Goal: Task Accomplishment & Management: Use online tool/utility

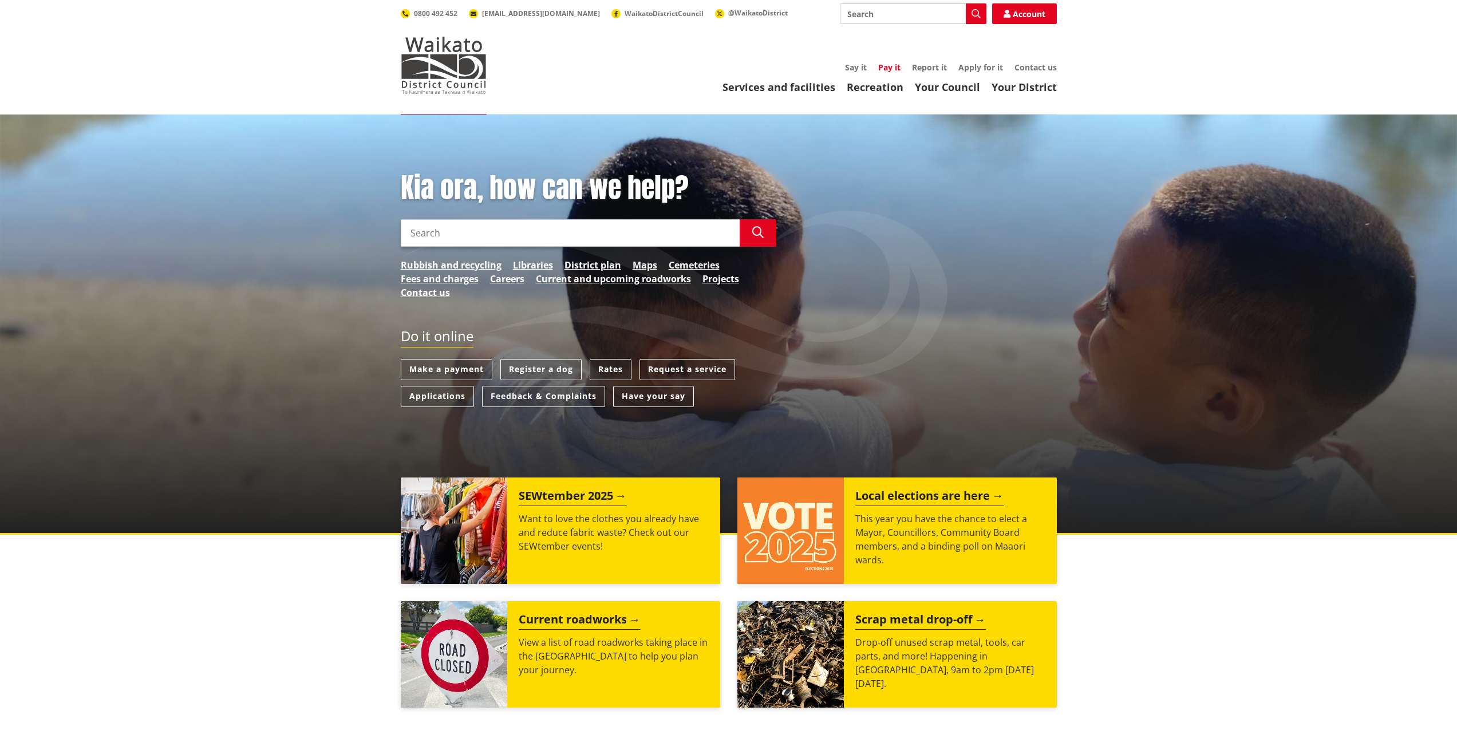
click at [897, 70] on link "Pay it" at bounding box center [889, 67] width 22 height 11
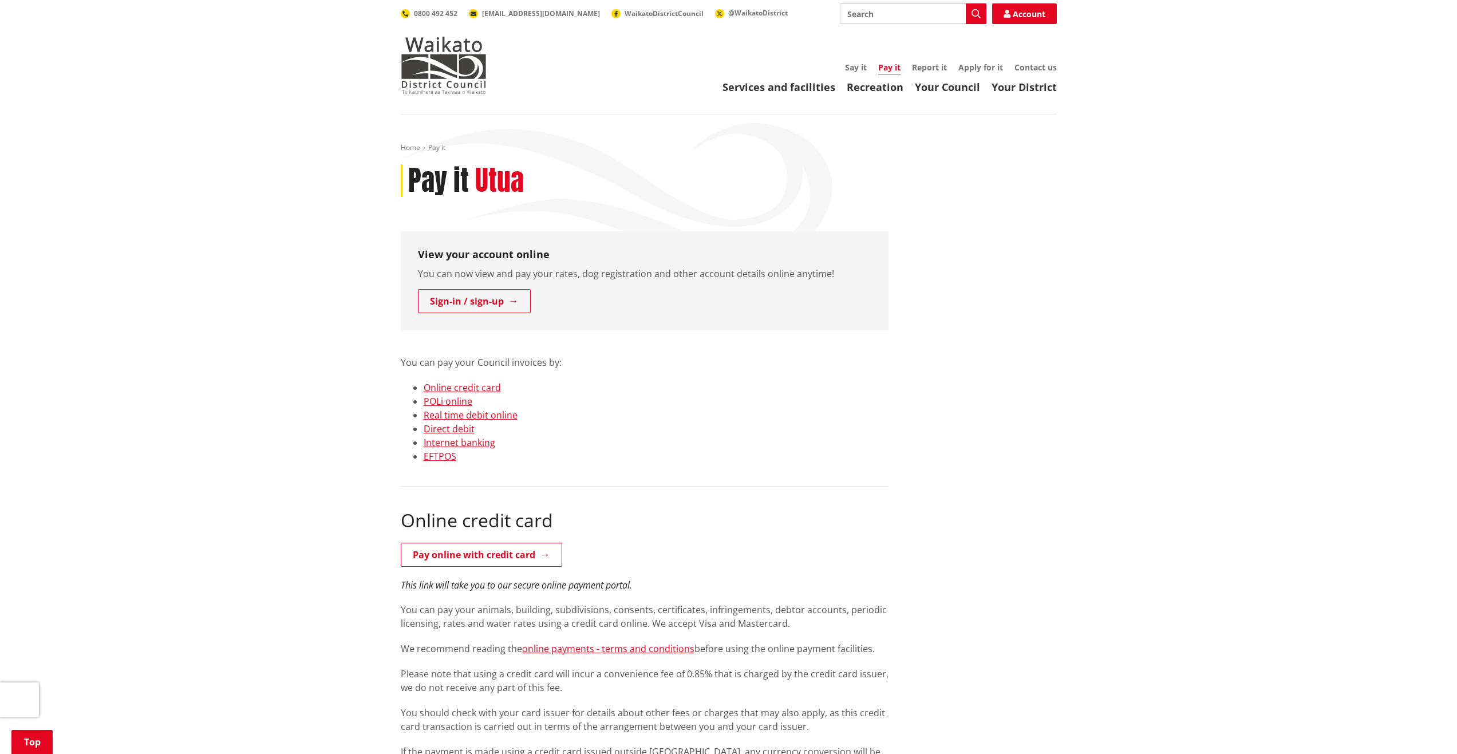
drag, startPoint x: 338, startPoint y: 554, endPoint x: 333, endPoint y: 269, distance: 285.2
drag, startPoint x: 341, startPoint y: 269, endPoint x: 336, endPoint y: 262, distance: 8.3
click at [921, 5] on input "Search" at bounding box center [913, 13] width 147 height 21
type input "taupo coun"
